Goal: Task Accomplishment & Management: Complete application form

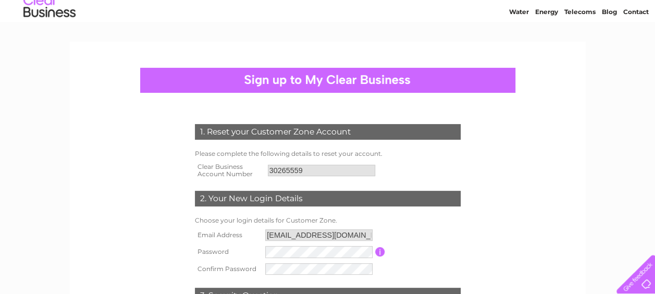
scroll to position [52, 0]
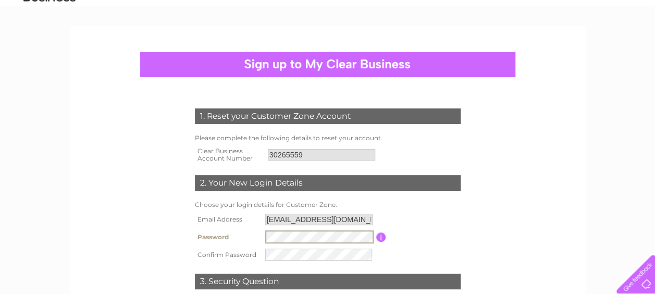
click at [383, 238] on input "button" at bounding box center [381, 236] width 10 height 9
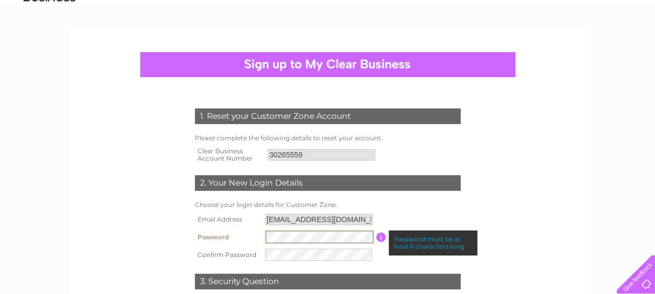
click at [254, 236] on tr "Password Password must be at least 6 characters long" at bounding box center [327, 237] width 271 height 18
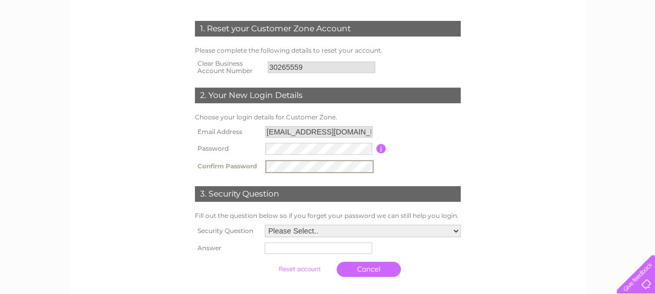
scroll to position [156, 0]
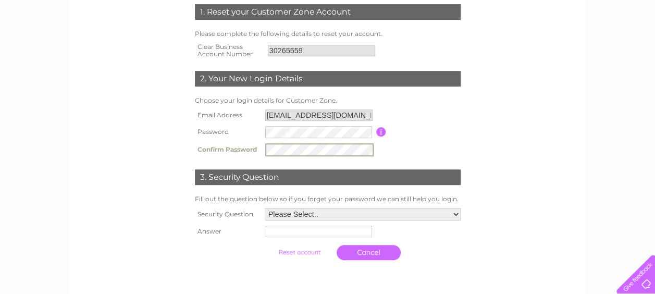
click at [325, 212] on select "Please Select.. In what town or city was your first job? In what town or city d…" at bounding box center [363, 214] width 196 height 13
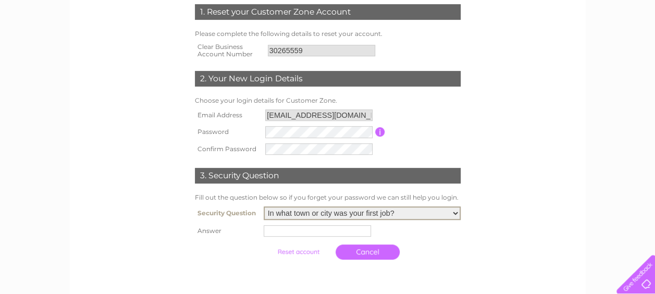
click at [264, 207] on select "Please Select.. In what town or city was your first job? In what town or city d…" at bounding box center [362, 213] width 197 height 14
click at [322, 215] on select "Please Select.. In what town or city was your first job? In what town or city d…" at bounding box center [362, 213] width 197 height 14
select select "2"
click at [264, 207] on select "Please Select.. In what town or city was your first job? In what town or city d…" at bounding box center [362, 213] width 197 height 14
click at [302, 232] on input "text" at bounding box center [317, 230] width 107 height 11
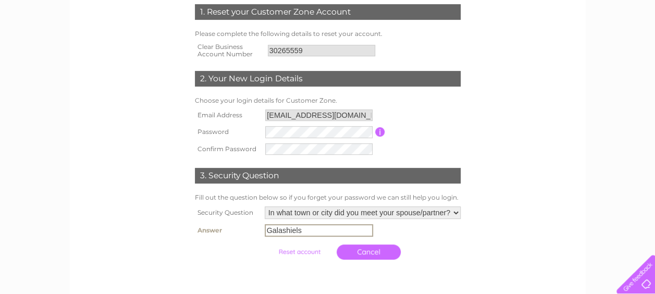
type input "Galashiels"
click at [311, 252] on input "submit" at bounding box center [299, 251] width 64 height 15
